Goal: Information Seeking & Learning: Learn about a topic

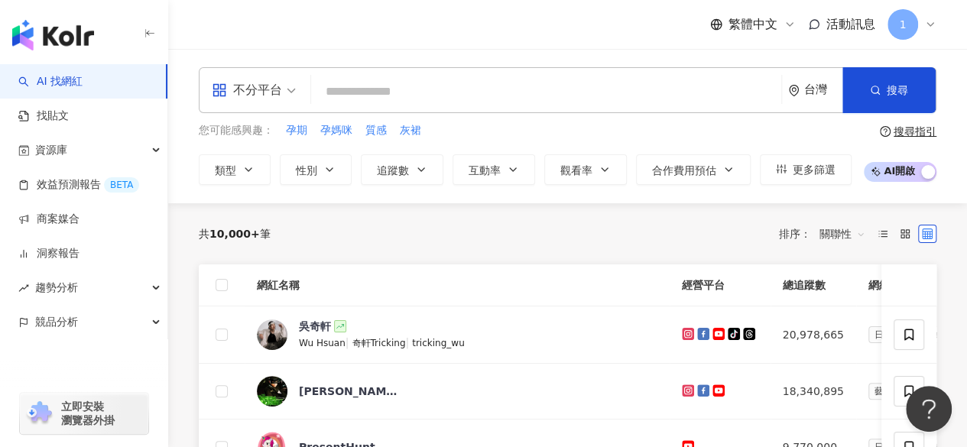
click at [404, 80] on input "search" at bounding box center [546, 91] width 458 height 29
click at [405, 94] on input "search" at bounding box center [546, 91] width 458 height 29
click at [211, 166] on button "類型" at bounding box center [235, 169] width 72 height 31
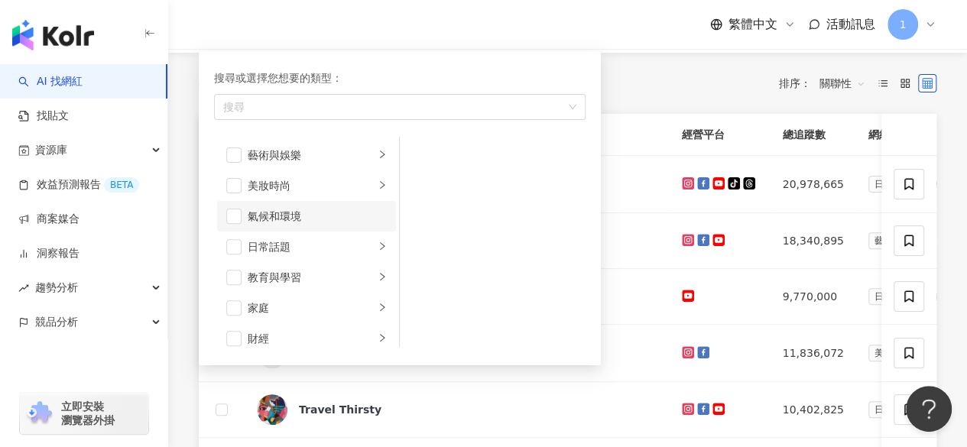
scroll to position [153, 0]
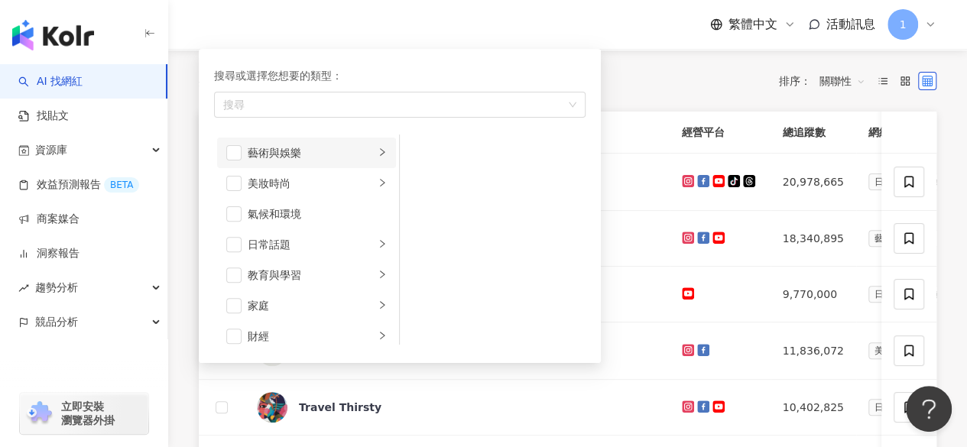
click at [361, 148] on div "藝術與娛樂" at bounding box center [311, 152] width 127 height 17
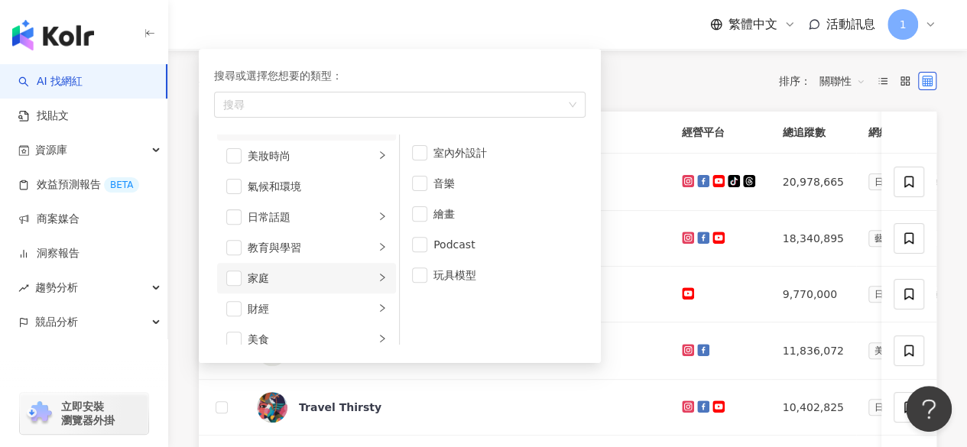
scroll to position [0, 0]
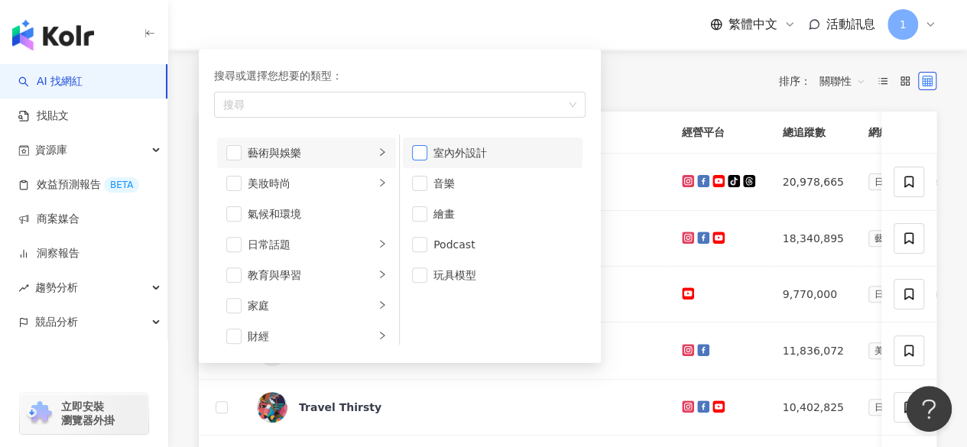
click at [422, 147] on span "button" at bounding box center [419, 152] width 15 height 15
click at [199, 2] on button "類型 搜尋或選擇您想要的類型： 室內外設計 藝術與娛樂 美妝時尚 氣候和環境 日常話題 教育與學習 家庭 財經 美食 命理占卜 遊戲 法政社會 生活風格 影視…" at bounding box center [235, 17] width 72 height 31
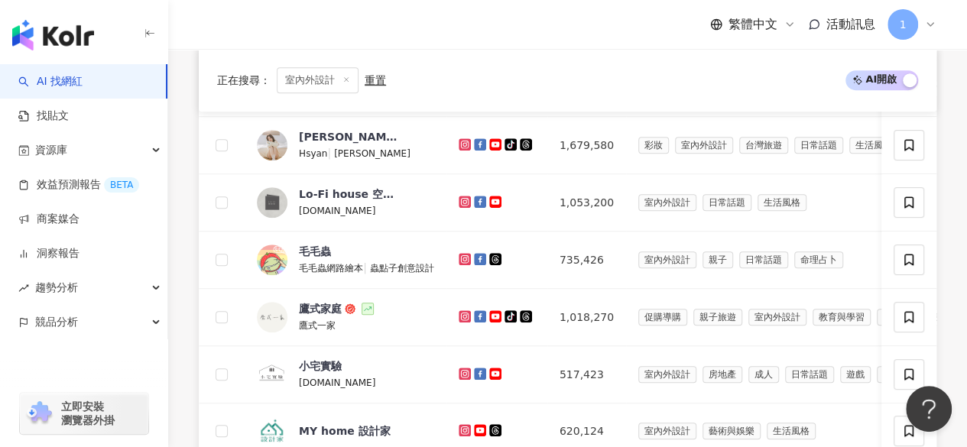
click at [345, 79] on line at bounding box center [347, 80] width 4 height 4
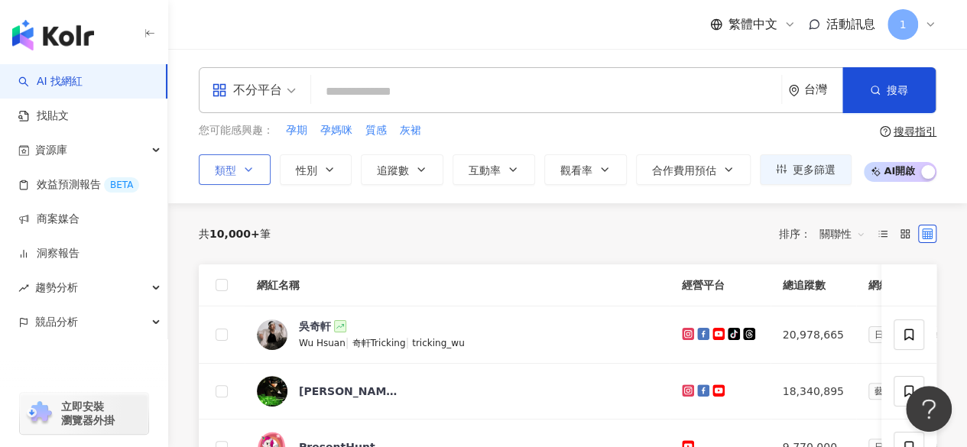
click at [380, 89] on input "search" at bounding box center [546, 91] width 458 height 29
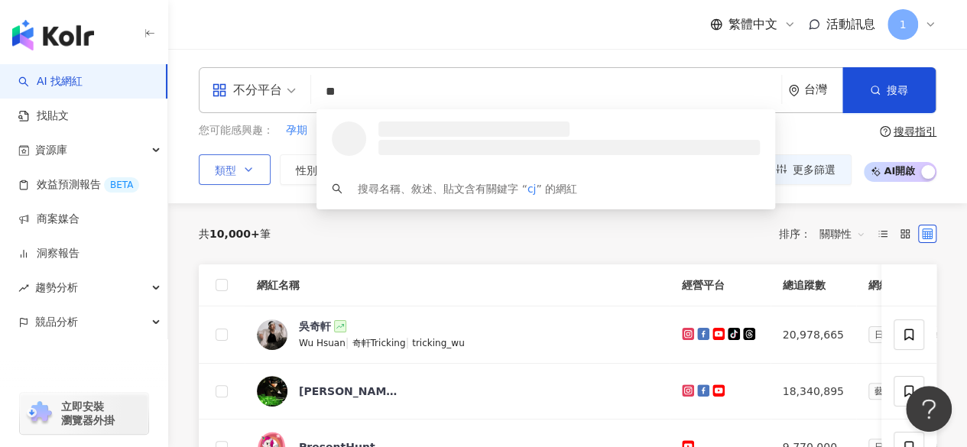
type input "*"
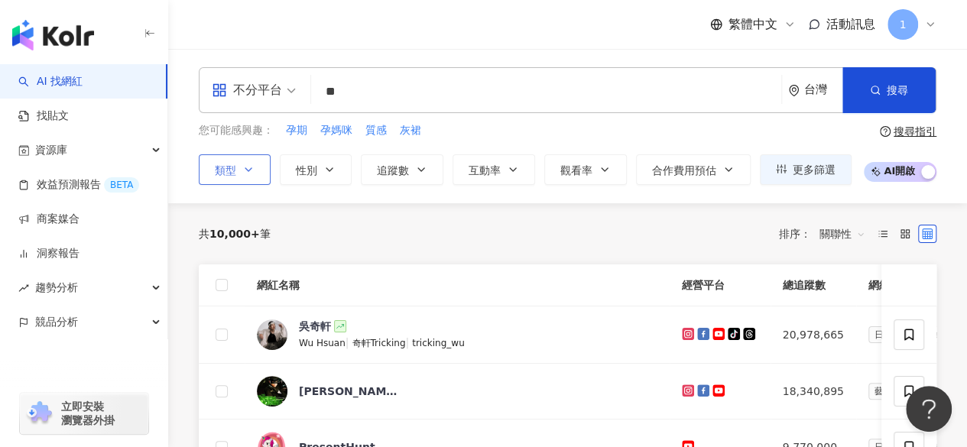
type input "**"
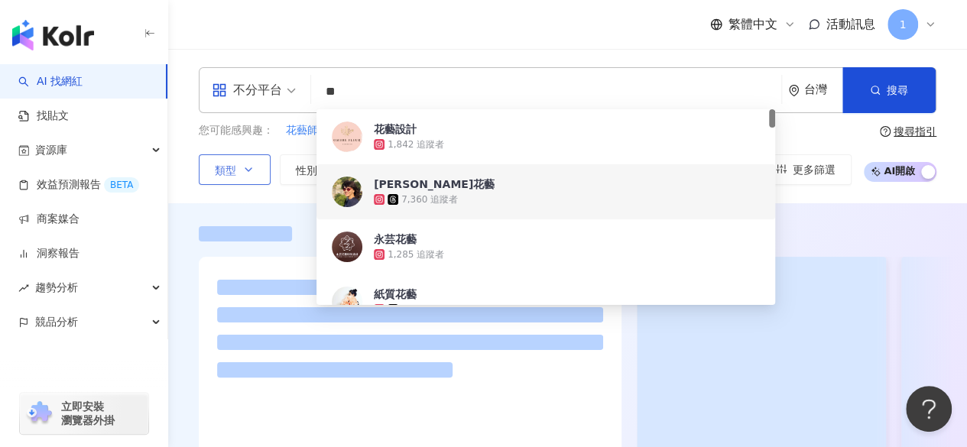
click at [186, 191] on div "不分平台 ** 台灣 搜尋 fff39020-9fd6-4c35-ba15-5fbd504b46a8 01a8f678-aa68-4d7d-aab9-403e…" at bounding box center [567, 126] width 799 height 154
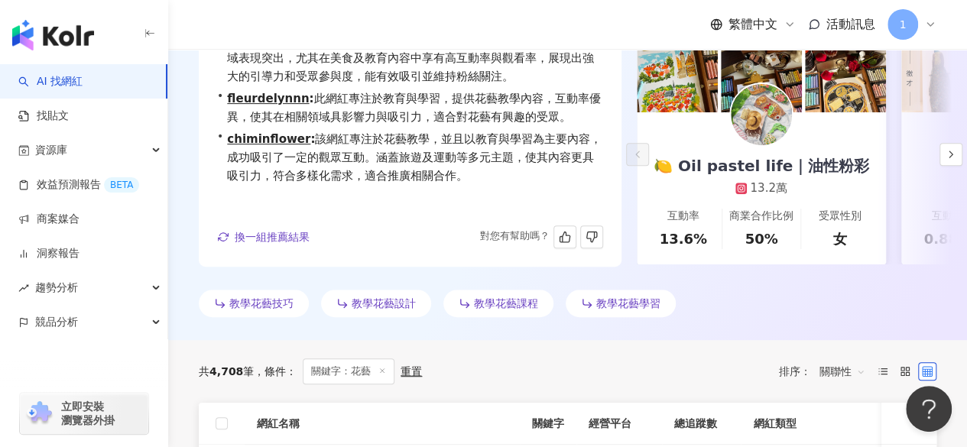
scroll to position [229, 0]
click at [943, 149] on button "button" at bounding box center [950, 154] width 23 height 23
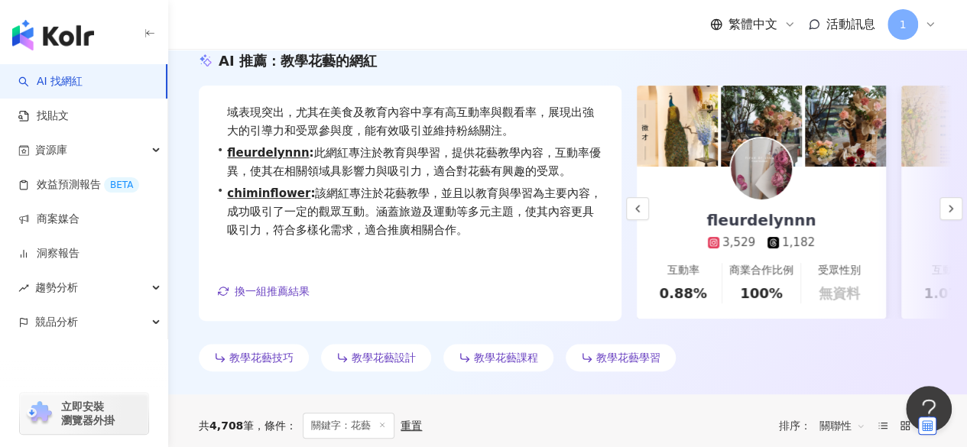
scroll to position [76, 0]
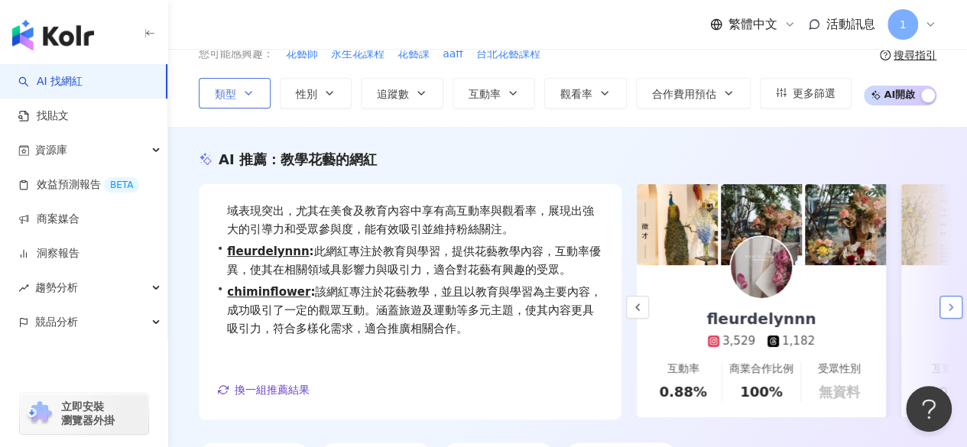
click at [957, 305] on button "button" at bounding box center [950, 307] width 23 height 23
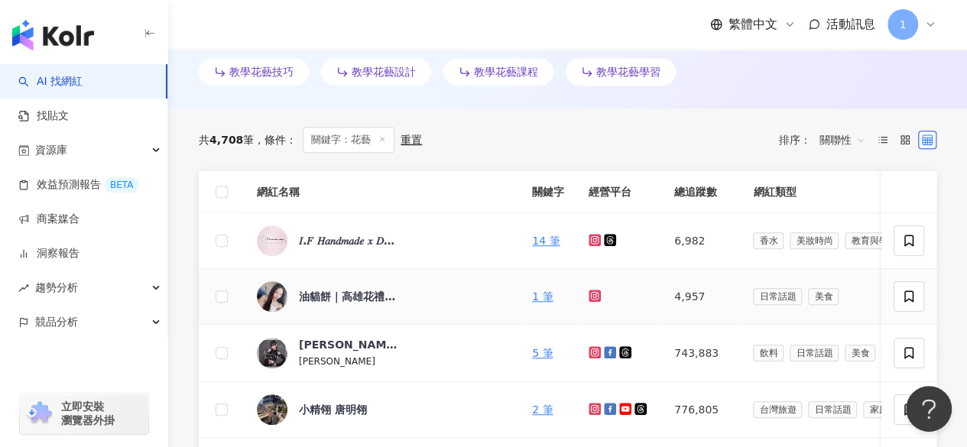
scroll to position [459, 0]
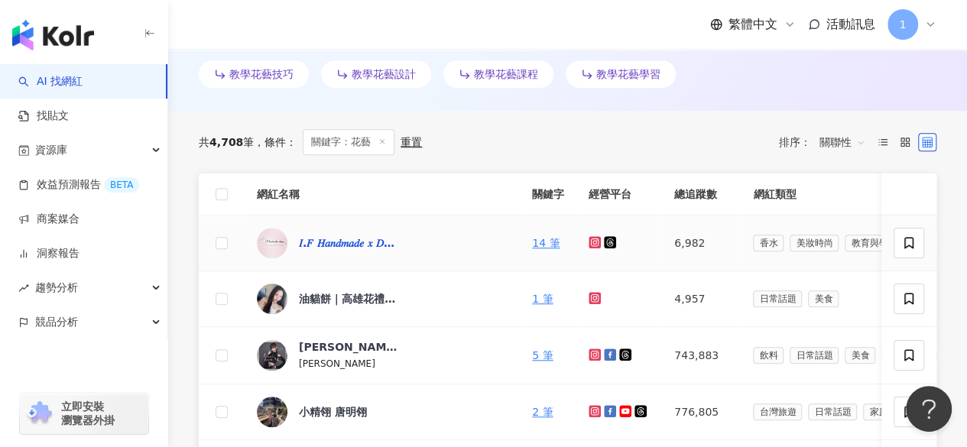
click at [331, 242] on div "𝐼.𝐹 𝐻𝑎𝑛𝑑𝑚𝑎𝑑𝑒 𝑥 𝐷𝑒𝑠𝑖𝑔𝑛 （I.F花藝）" at bounding box center [348, 242] width 99 height 15
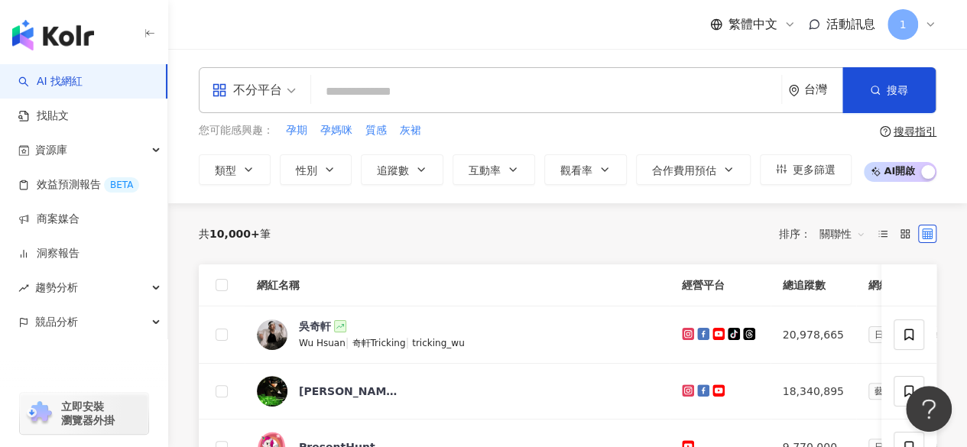
click at [264, 89] on div "不分平台" at bounding box center [247, 90] width 70 height 24
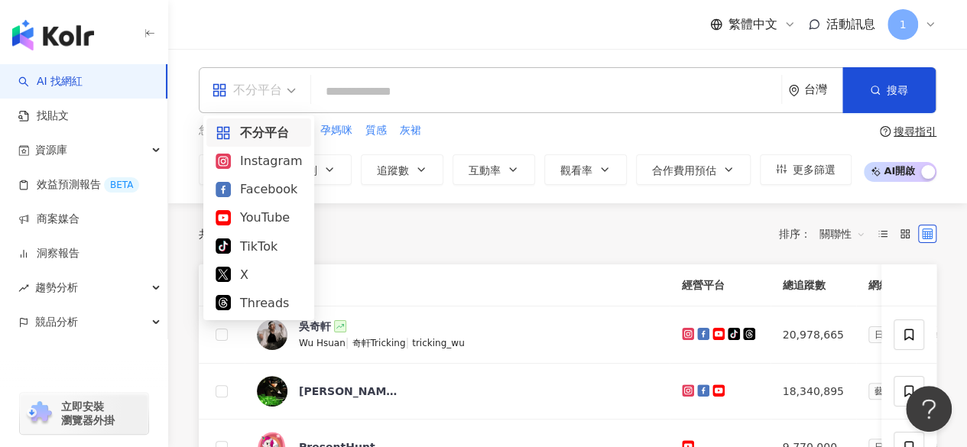
click at [393, 211] on div "共 10,000+ 筆 排序： 關聯性" at bounding box center [568, 233] width 738 height 61
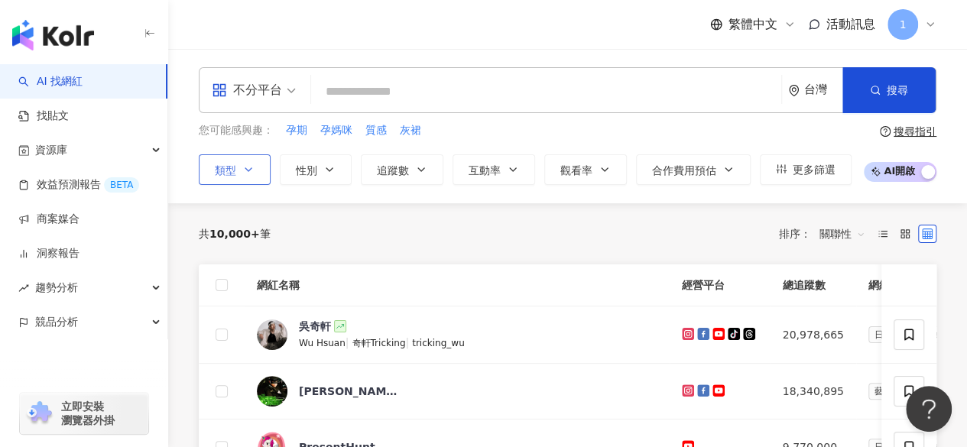
click at [255, 168] on button "類型" at bounding box center [235, 169] width 72 height 31
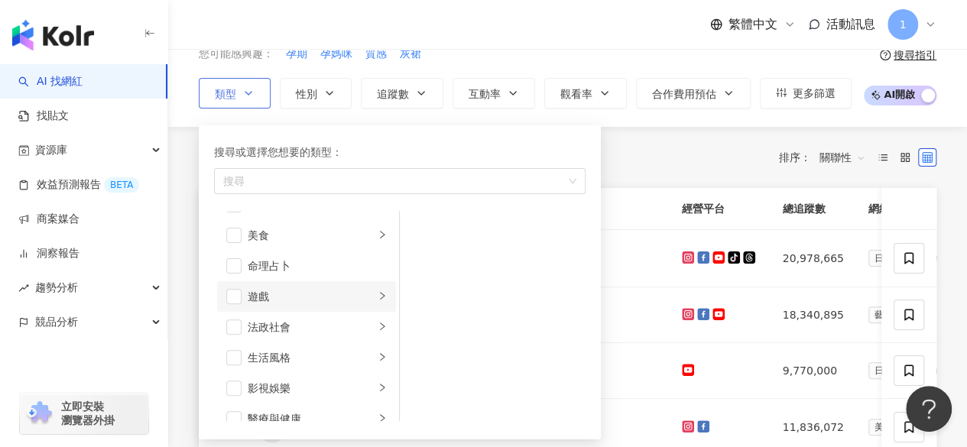
scroll to position [306, 0]
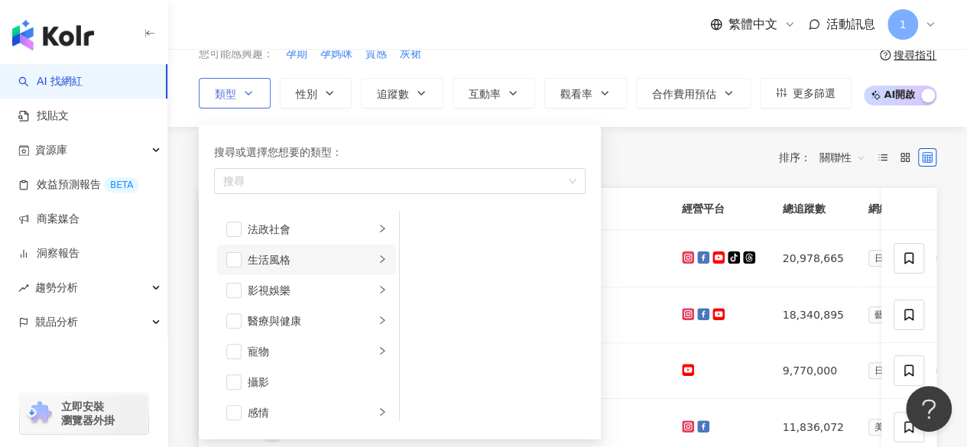
click at [375, 261] on li "生活風格" at bounding box center [306, 260] width 179 height 31
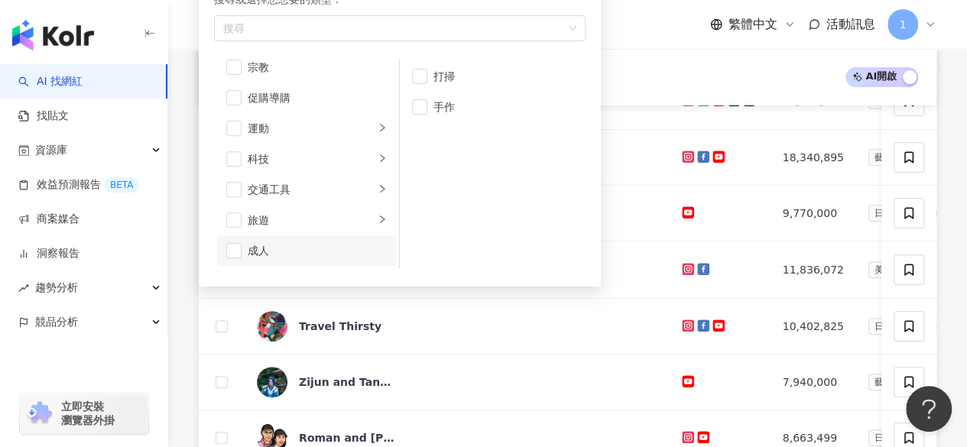
scroll to position [452, 0]
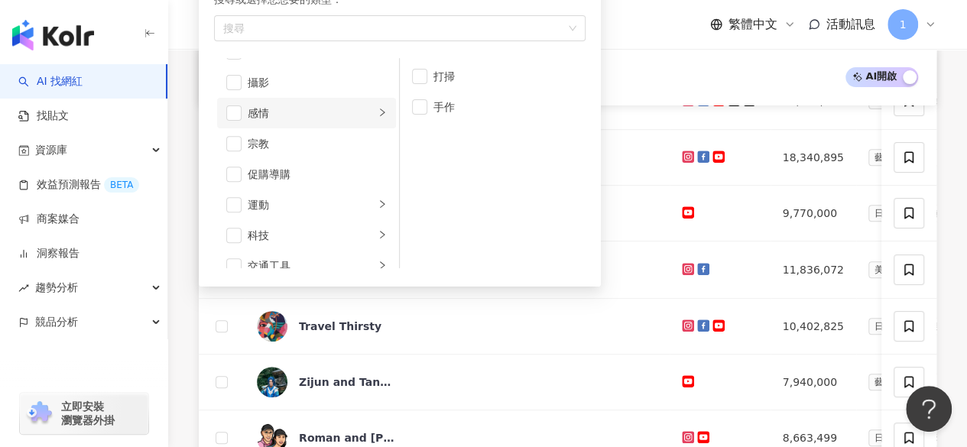
click at [344, 121] on li "感情" at bounding box center [306, 113] width 179 height 31
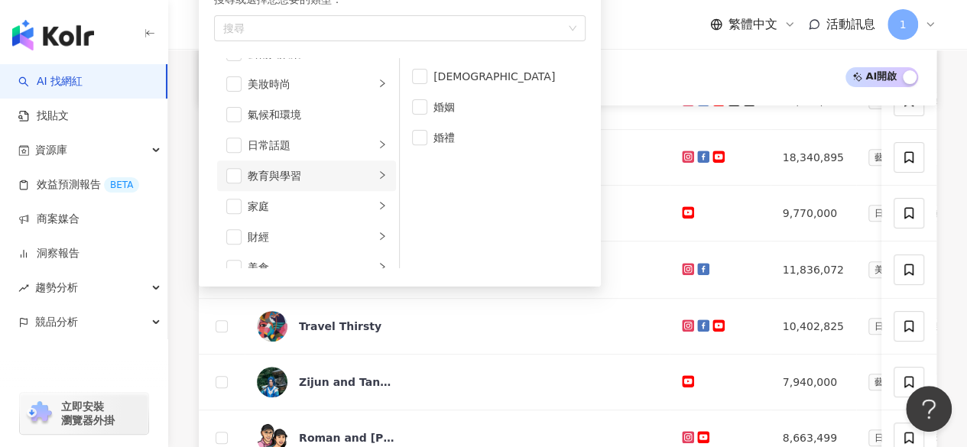
scroll to position [0, 0]
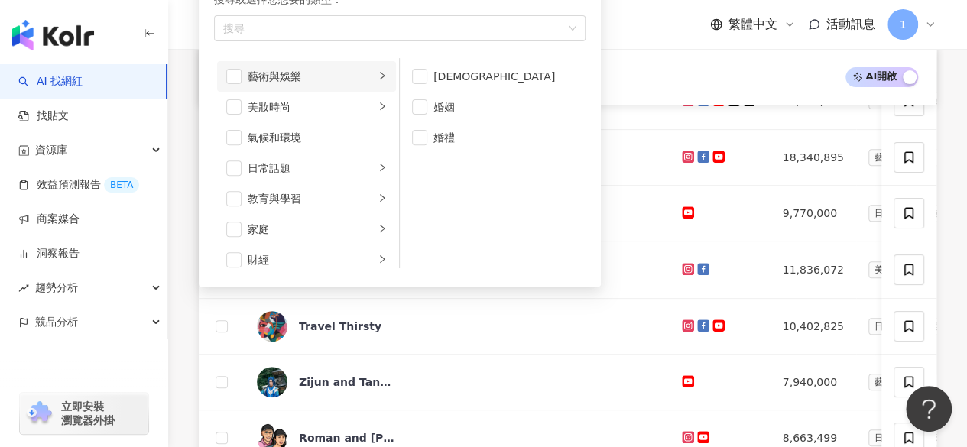
click at [345, 80] on div "藝術與娛樂" at bounding box center [311, 76] width 127 height 17
click at [424, 143] on span "button" at bounding box center [419, 137] width 15 height 15
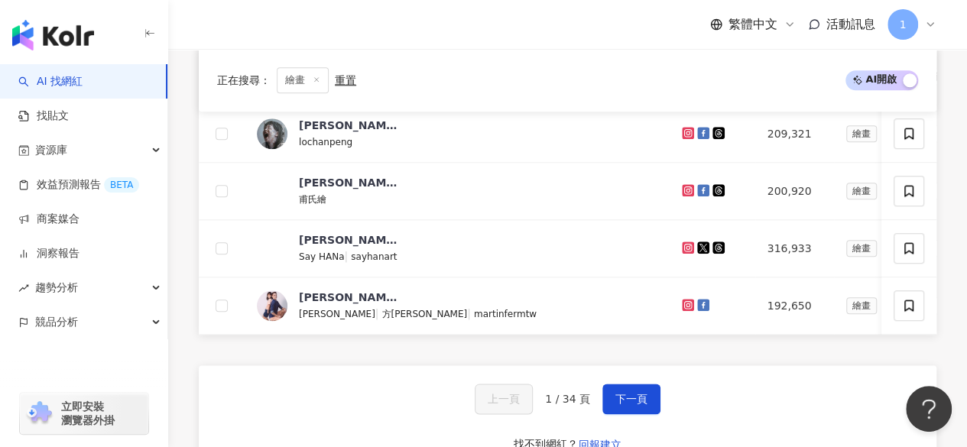
scroll to position [968, 0]
